Goal: Download file/media

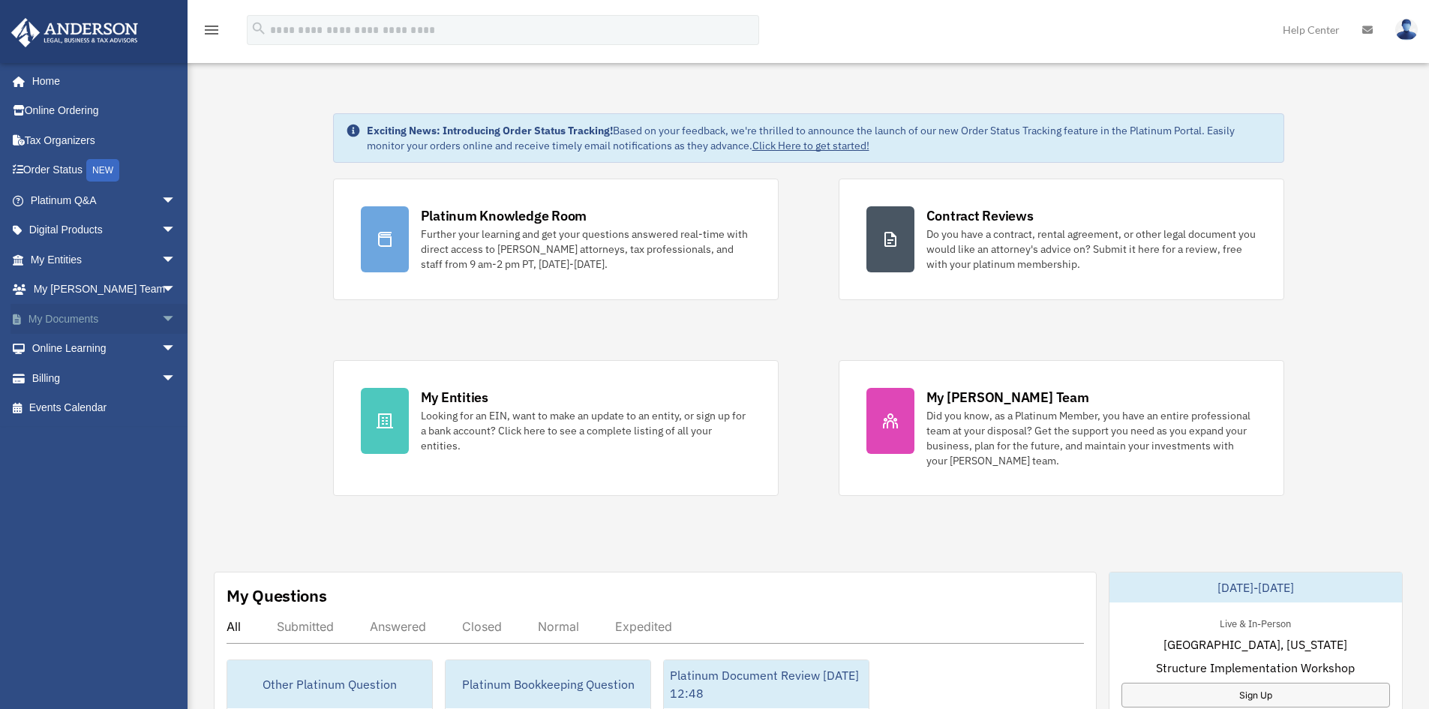
click at [80, 317] on link "My Documents arrow_drop_down" at bounding box center [105, 319] width 188 height 30
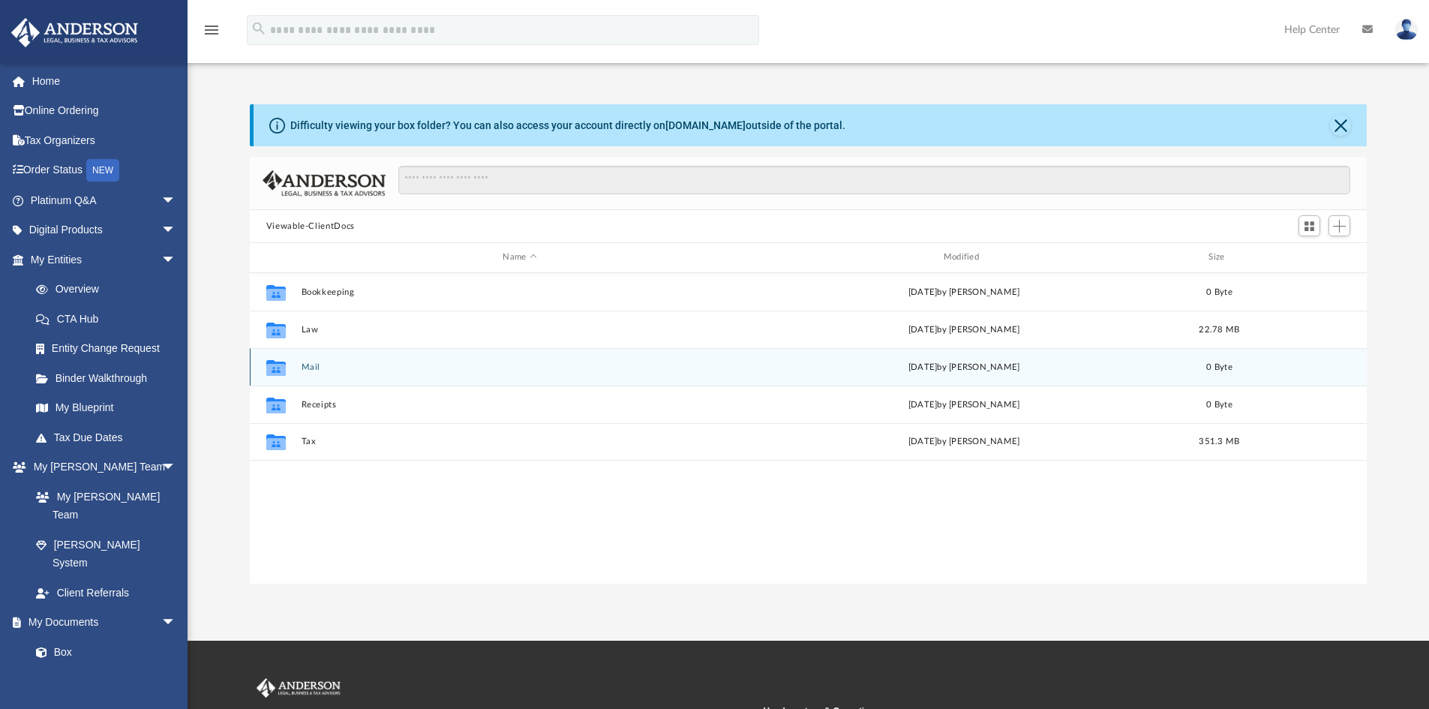
scroll to position [330, 1106]
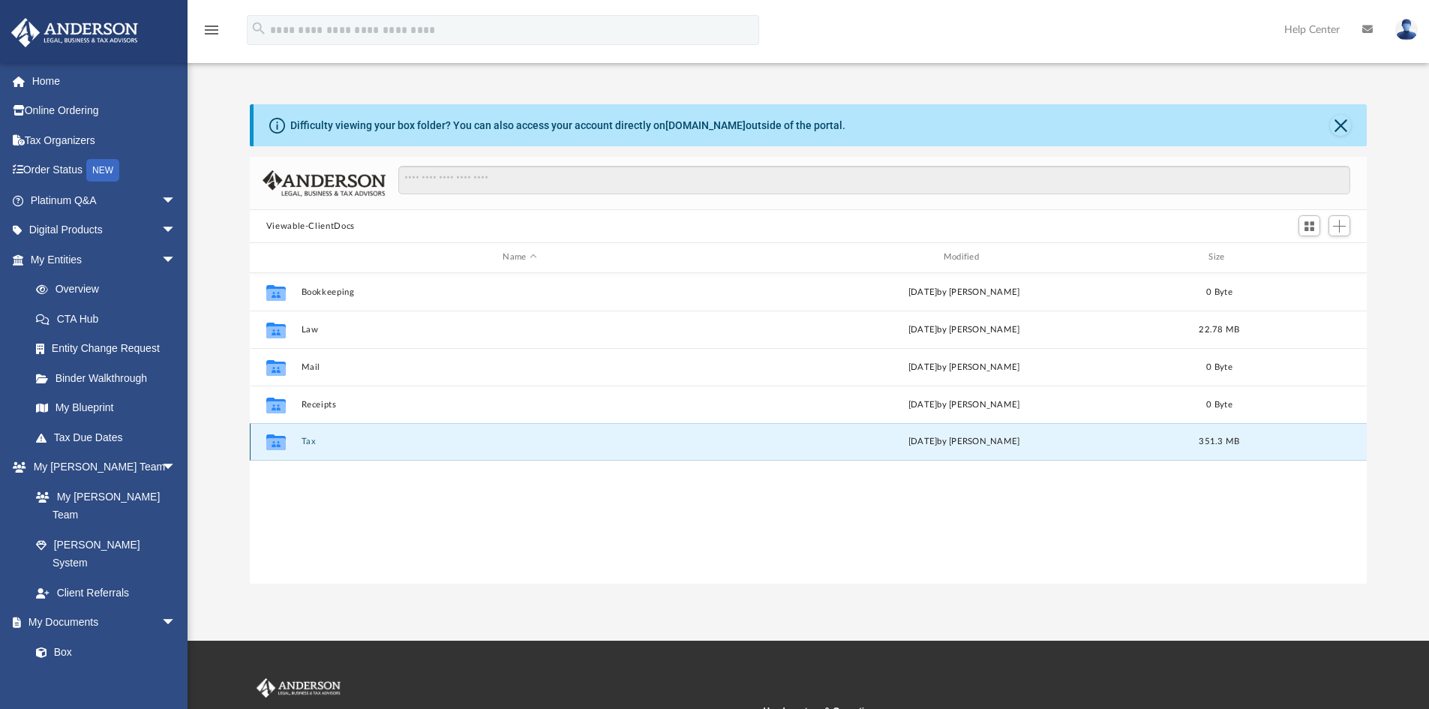
click at [308, 440] on button "Tax" at bounding box center [519, 442] width 437 height 10
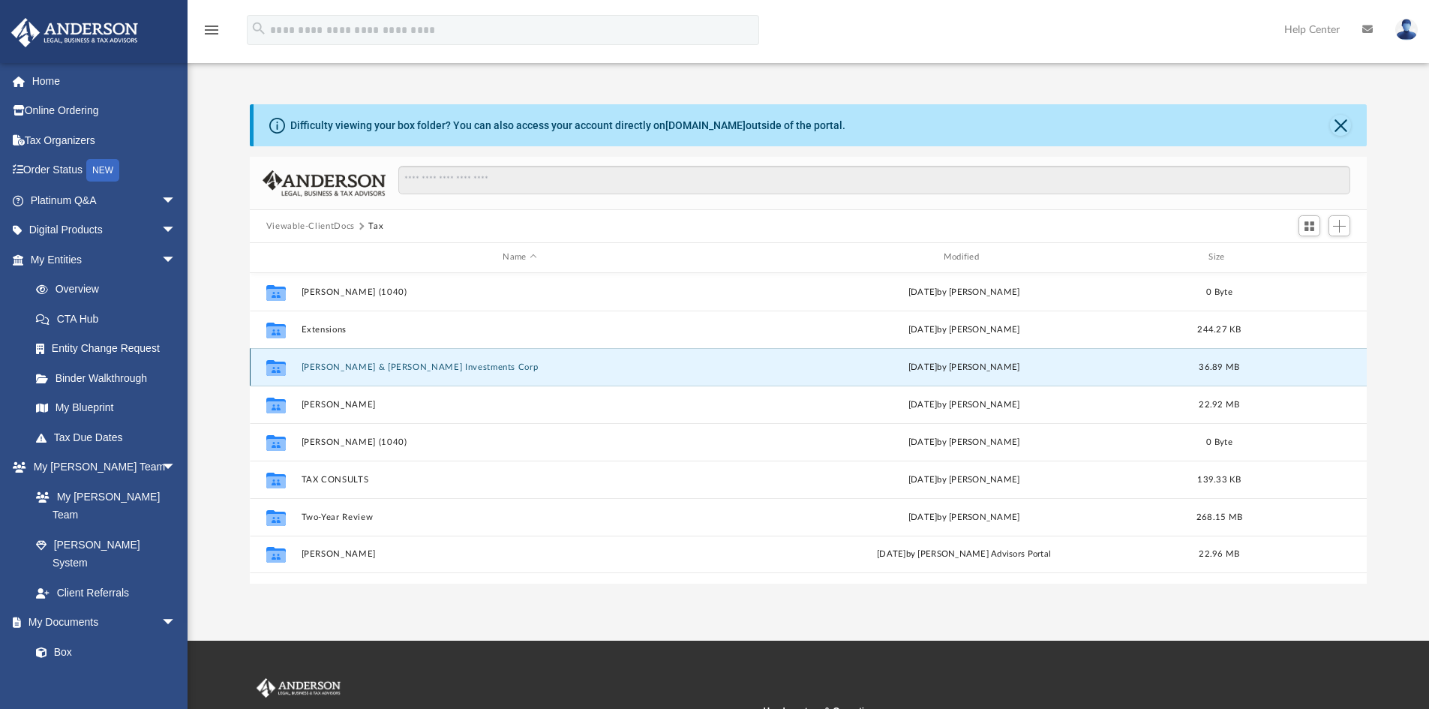
click at [386, 369] on button "Oliveira & Vieira Investments Corp" at bounding box center [519, 367] width 437 height 10
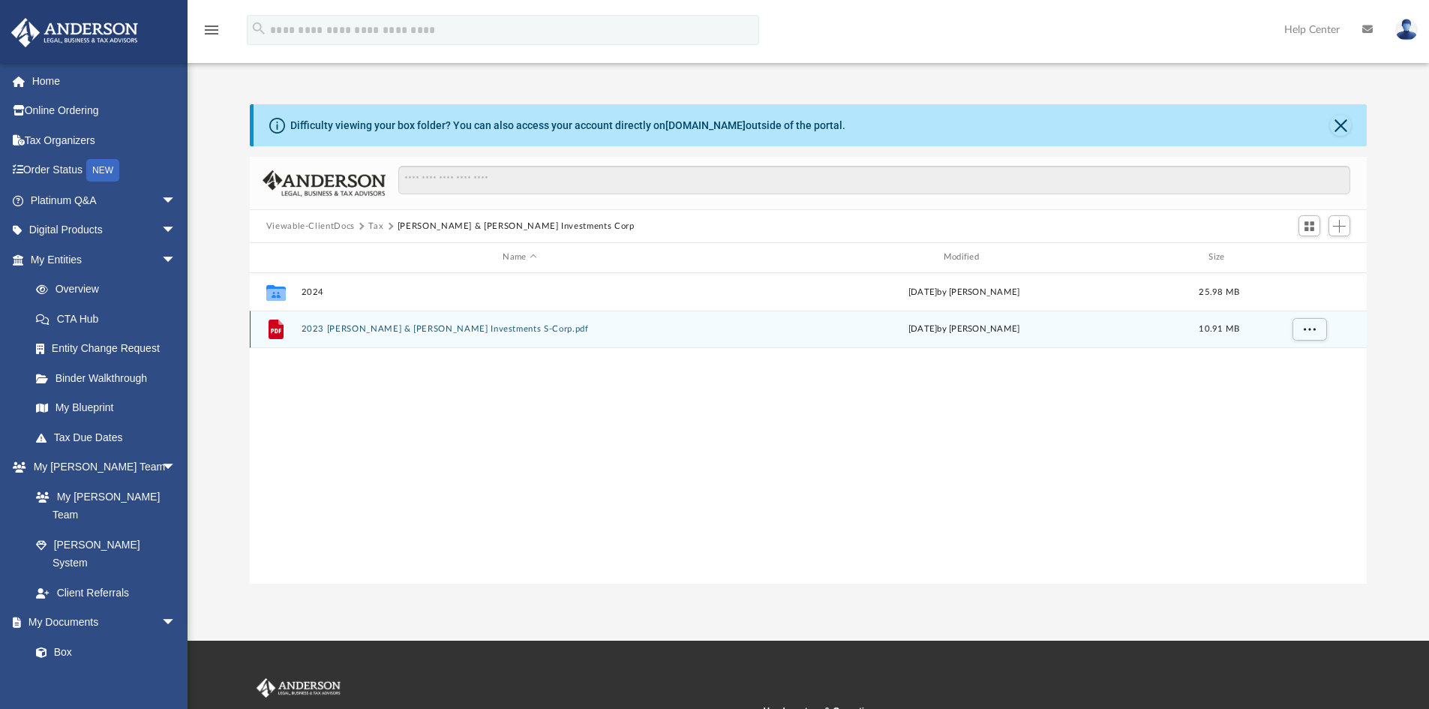
click at [323, 326] on button "2023 Oliveira & Vieira Investments S-Corp.pdf" at bounding box center [519, 329] width 437 height 10
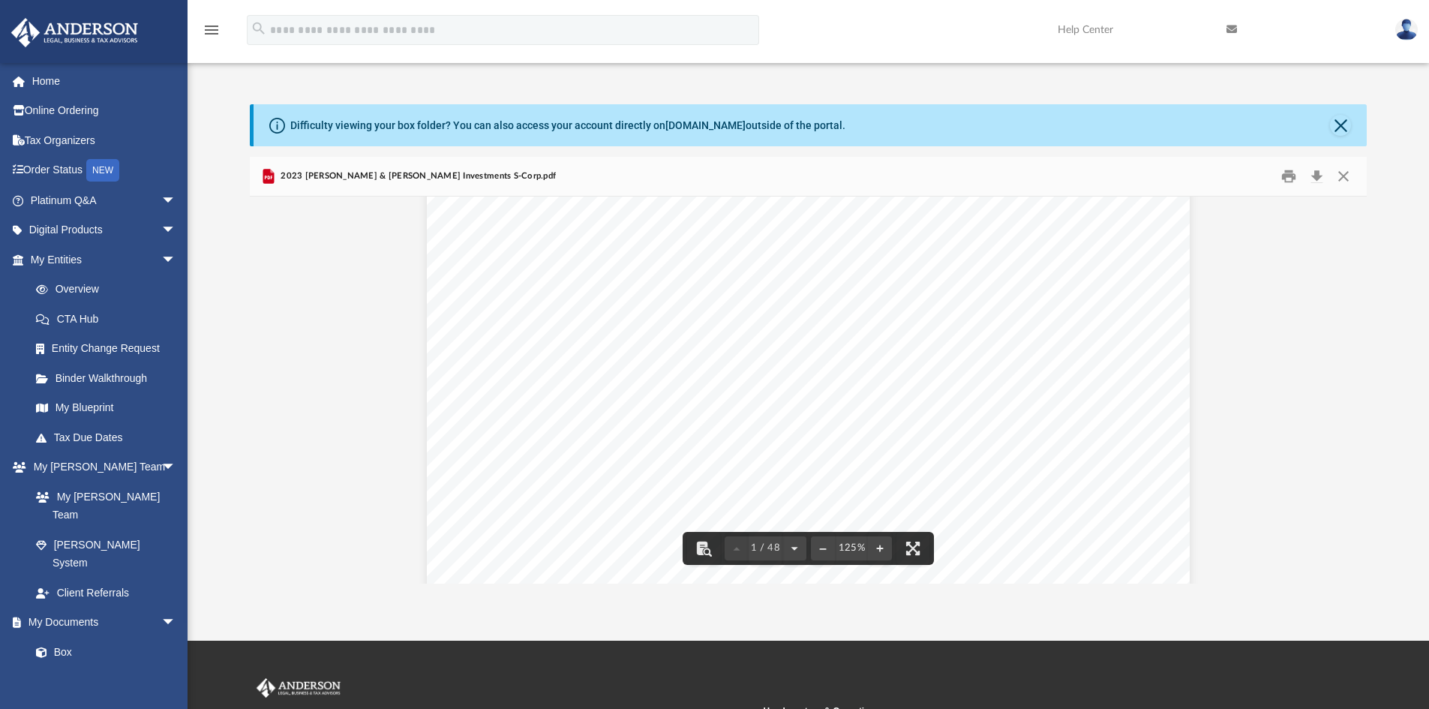
scroll to position [0, 0]
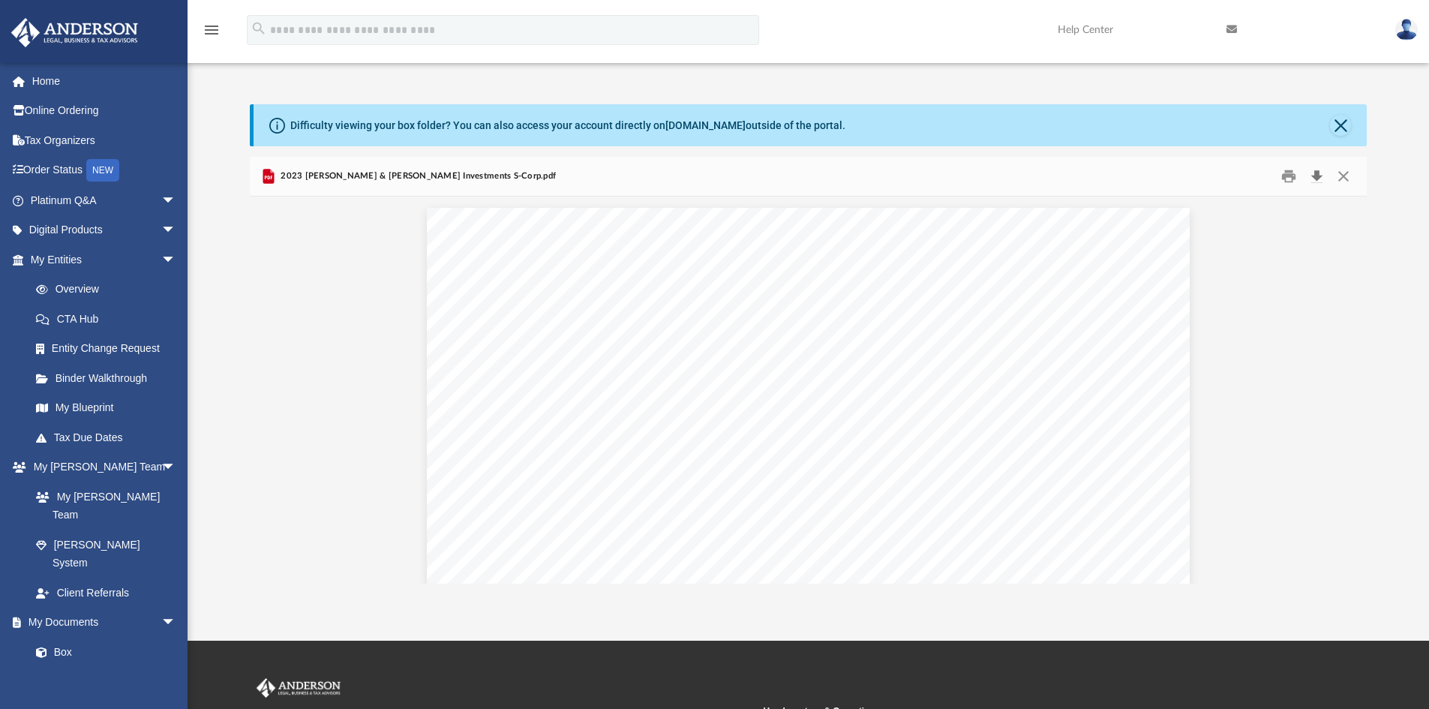
click at [1315, 175] on button "Download" at bounding box center [1316, 176] width 27 height 23
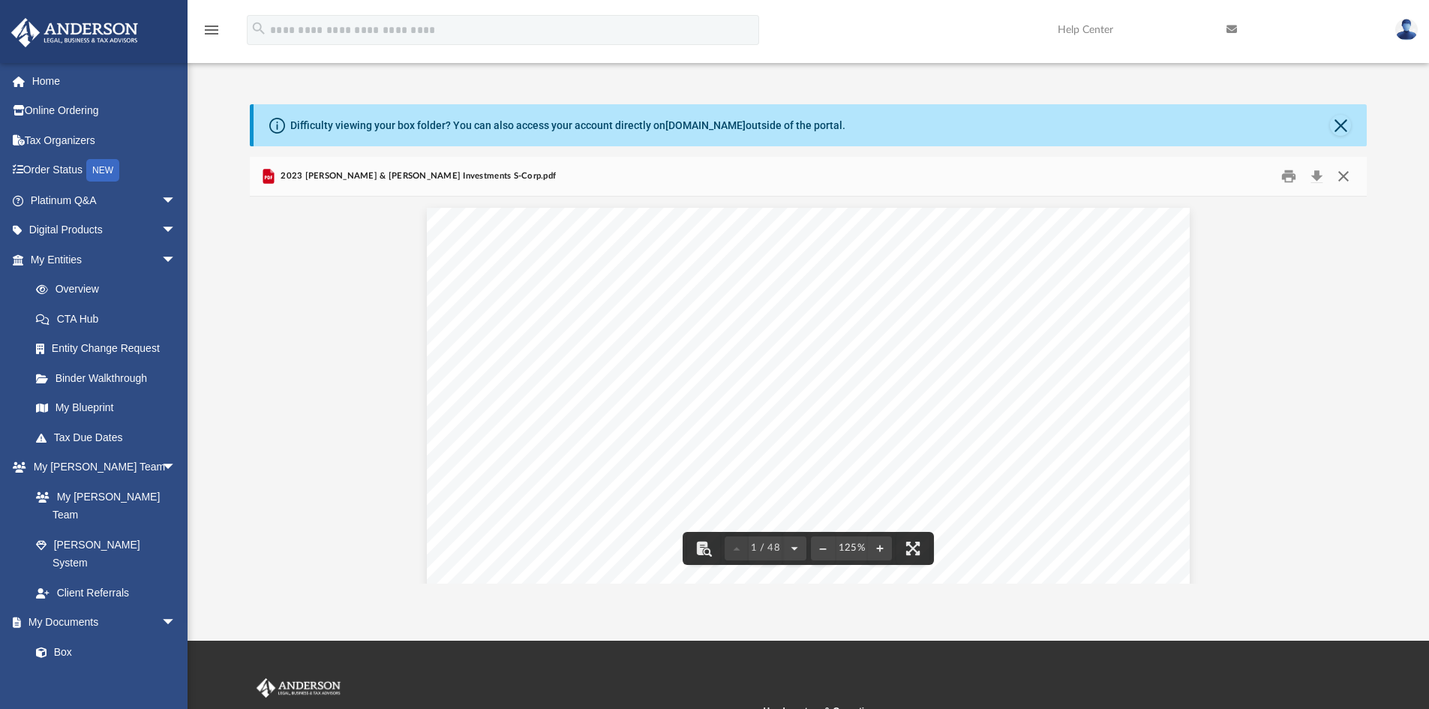
click at [1344, 176] on button "Close" at bounding box center [1343, 176] width 27 height 23
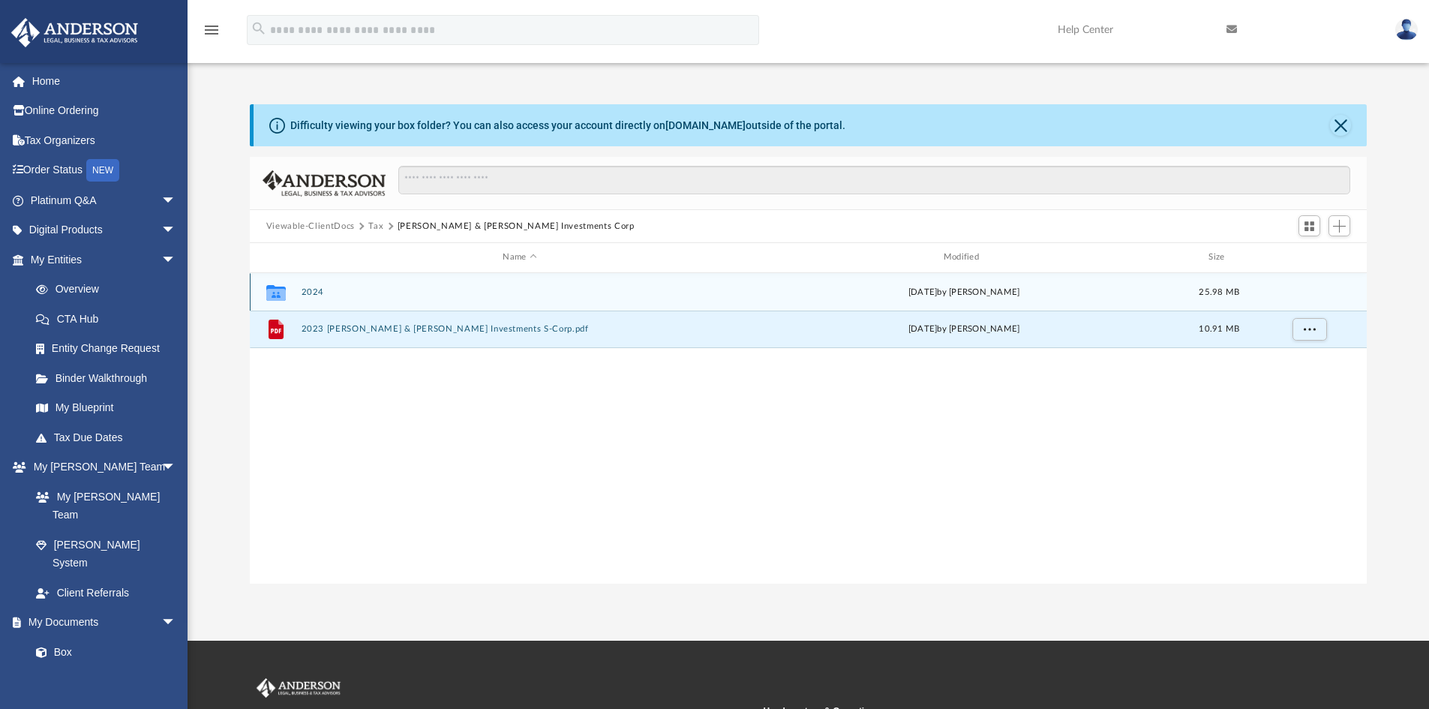
click at [311, 290] on button "2024" at bounding box center [519, 292] width 437 height 10
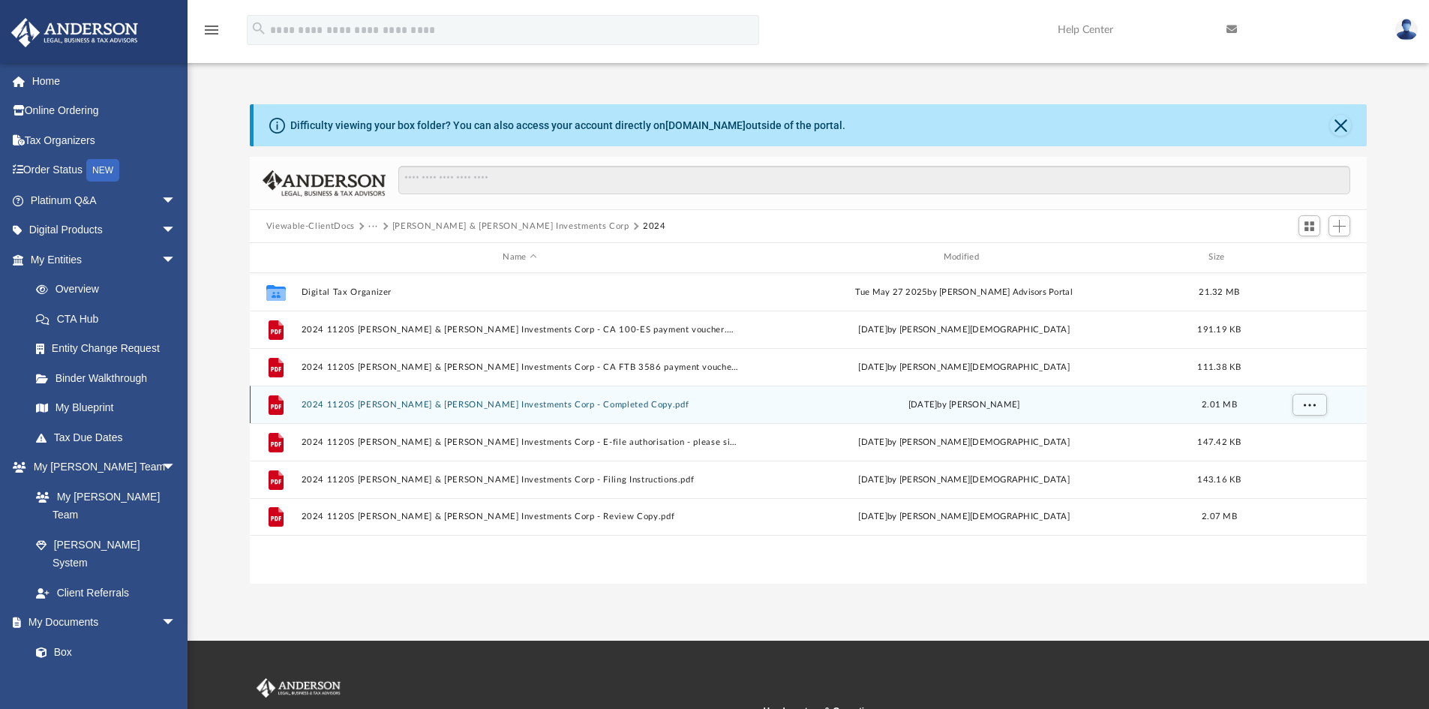
click at [328, 404] on button "2024 1120S Oliveira & Vieira Investments Corp - Completed Copy.pdf" at bounding box center [519, 405] width 437 height 10
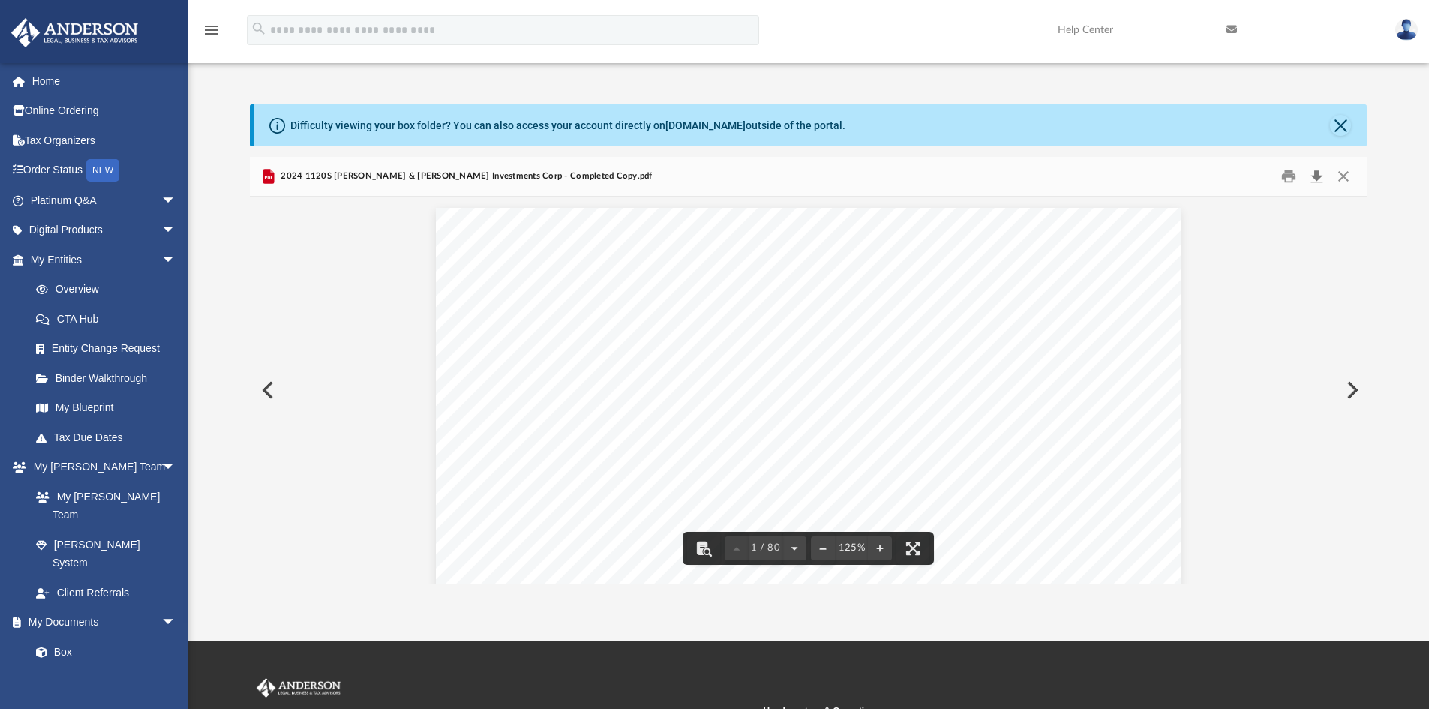
click at [1319, 173] on button "Download" at bounding box center [1316, 176] width 27 height 23
